Goal: Information Seeking & Learning: Check status

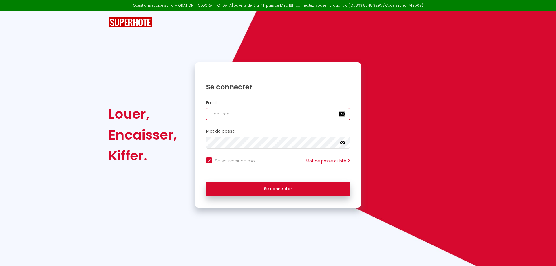
type input "[PERSON_NAME][EMAIL_ADDRESS][PERSON_NAME][DOMAIN_NAME]"
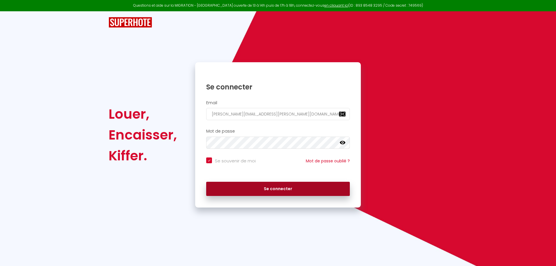
click at [275, 184] on button "Se connecter" at bounding box center [278, 189] width 144 height 14
checkbox input "true"
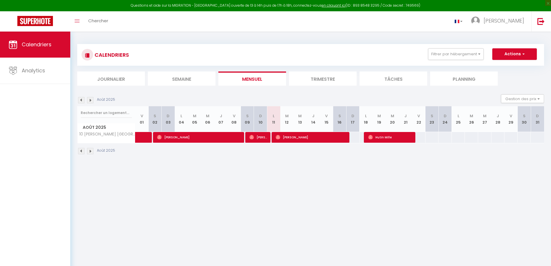
click at [331, 75] on li "Trimestre" at bounding box center [323, 78] width 68 height 14
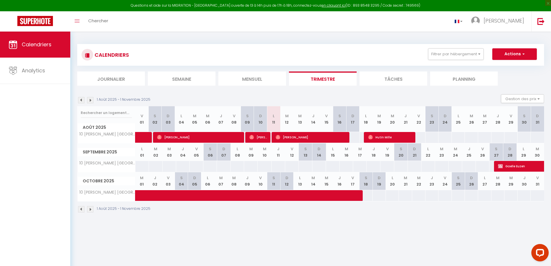
click at [398, 93] on section "1 Août 2025 - 1 Novembre 2025 Gestion des prix Nb Nuits minimum Règles Disponib…" at bounding box center [310, 154] width 467 height 130
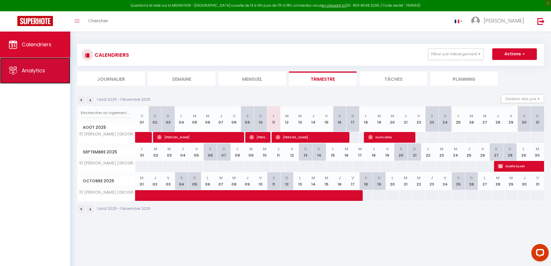
click at [25, 70] on span "Analytics" at bounding box center [33, 70] width 23 height 7
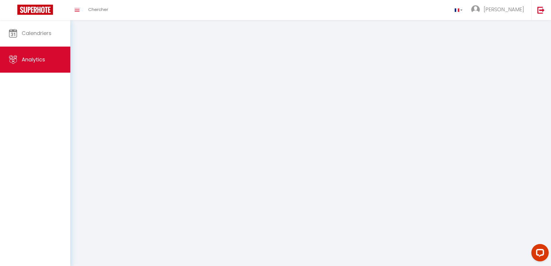
select select "2025"
select select "8"
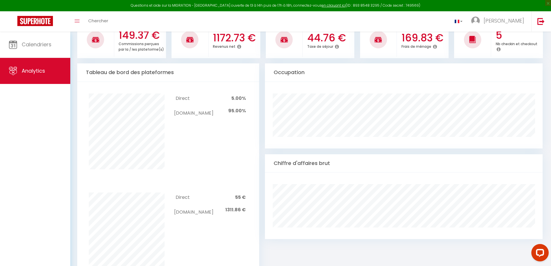
scroll to position [232, 0]
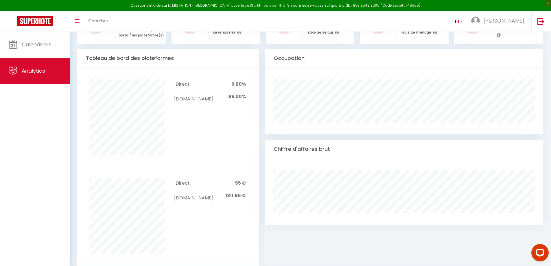
click at [466, 147] on div "Chiffre d'affaires brut" at bounding box center [404, 149] width 278 height 18
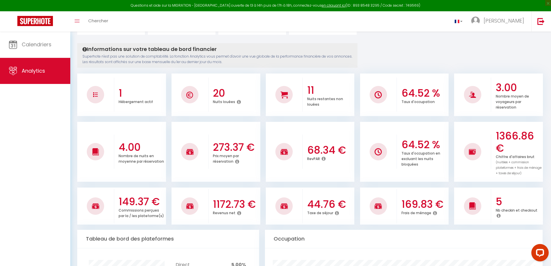
scroll to position [0, 0]
